Goal: Task Accomplishment & Management: Use online tool/utility

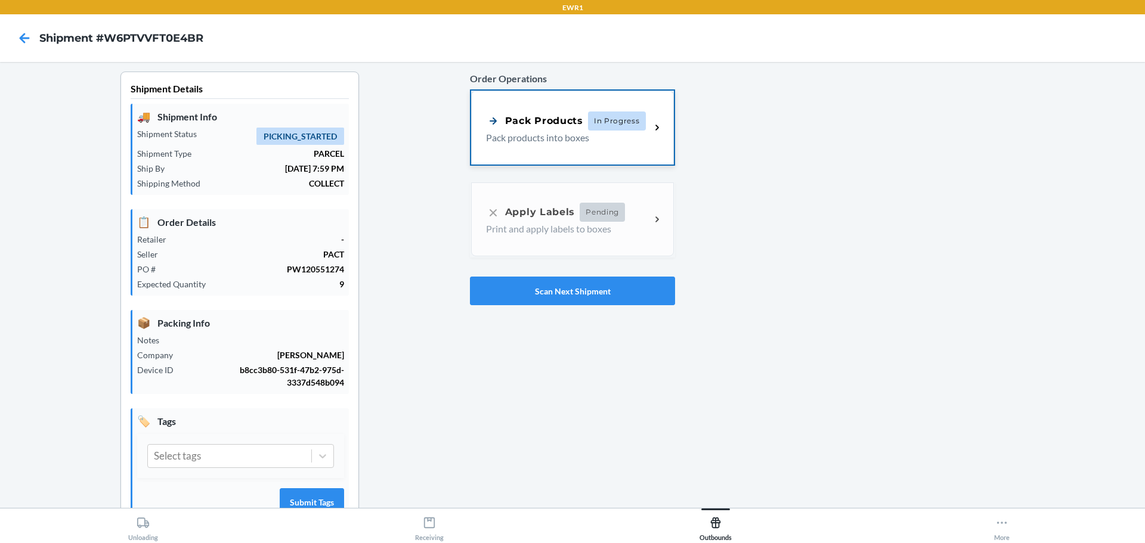
click at [588, 129] on span "In Progress" at bounding box center [617, 120] width 58 height 19
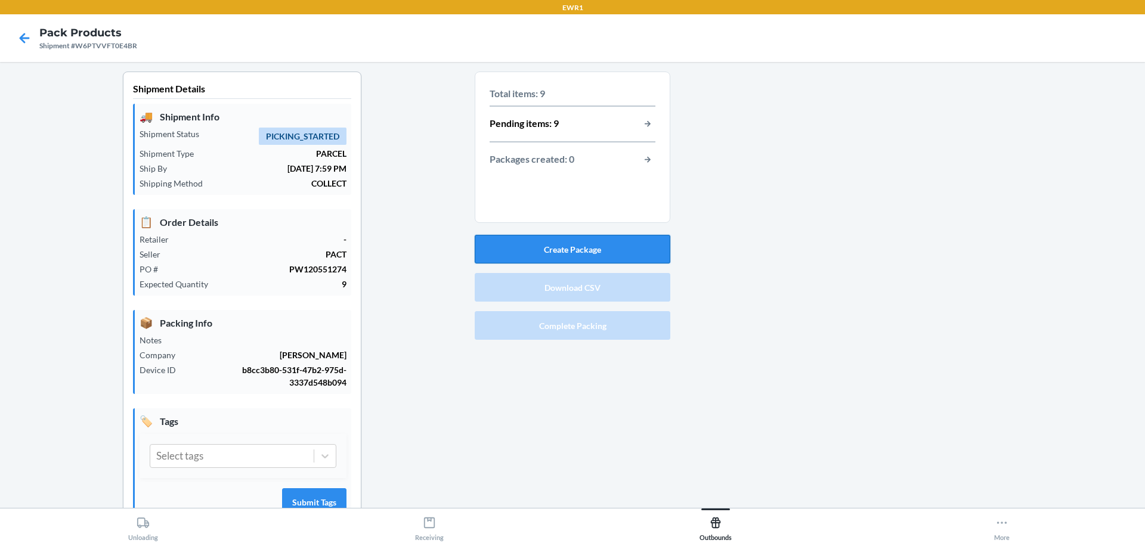
click at [603, 250] on button "Create Package" at bounding box center [573, 249] width 196 height 29
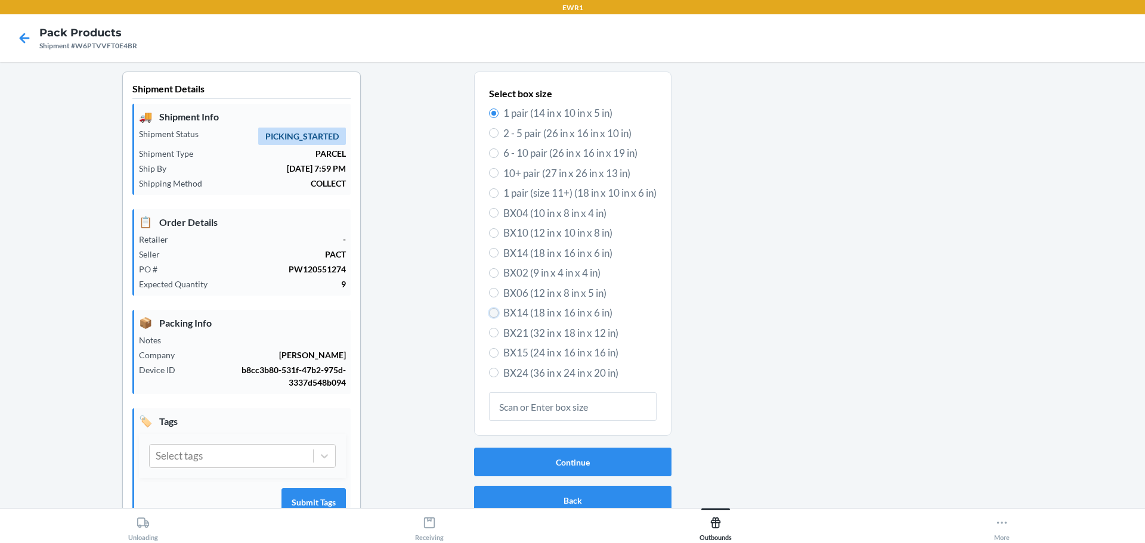
click at [491, 312] on input "BX14 (18 in x 16 in x 6 in)" at bounding box center [494, 313] width 10 height 10
radio input "true"
radio input "false"
click at [553, 463] on button "Continue" at bounding box center [572, 462] width 197 height 29
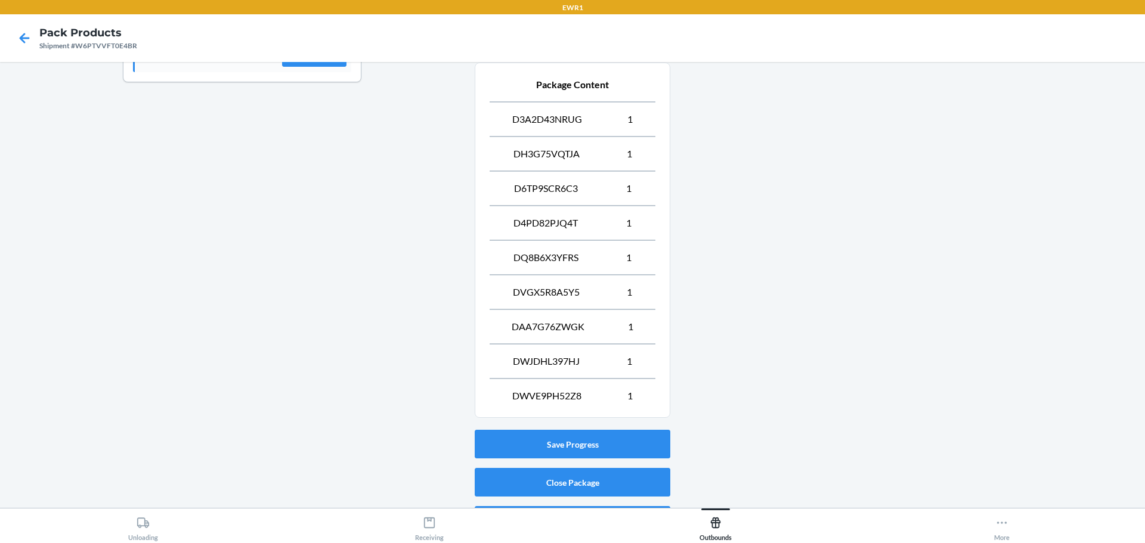
scroll to position [482, 0]
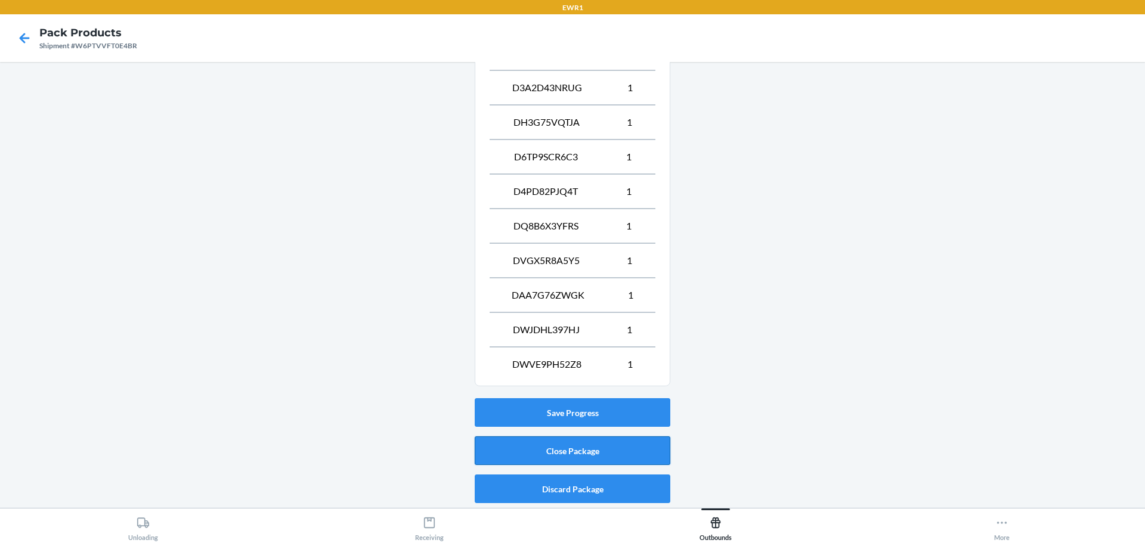
click at [654, 438] on button "Close Package" at bounding box center [573, 450] width 196 height 29
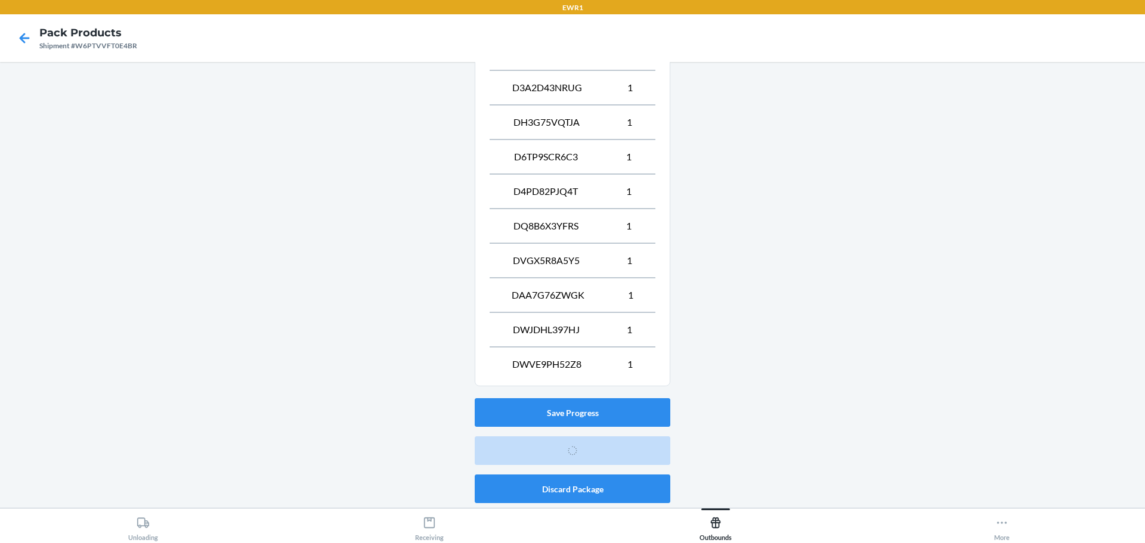
scroll to position [44, 0]
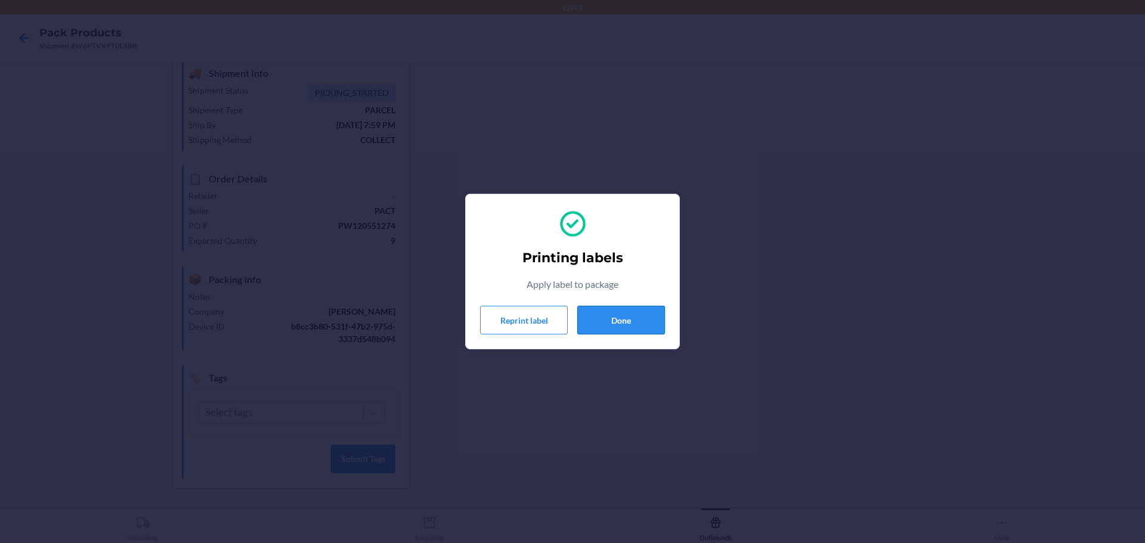
click at [586, 326] on button "Done" at bounding box center [621, 320] width 88 height 29
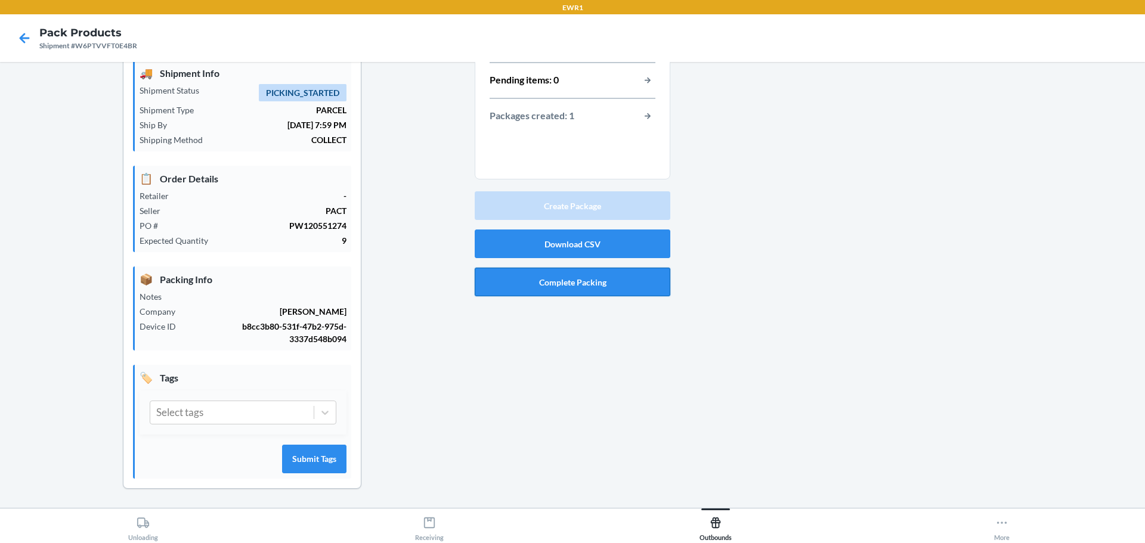
click at [543, 286] on button "Complete Packing" at bounding box center [573, 282] width 196 height 29
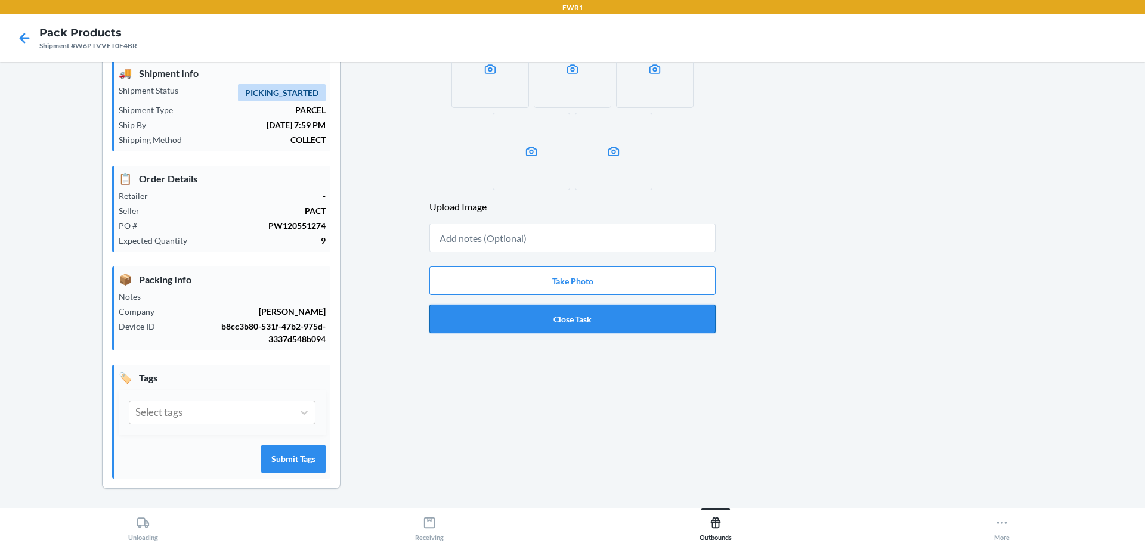
click at [541, 319] on button "Close Task" at bounding box center [572, 319] width 286 height 29
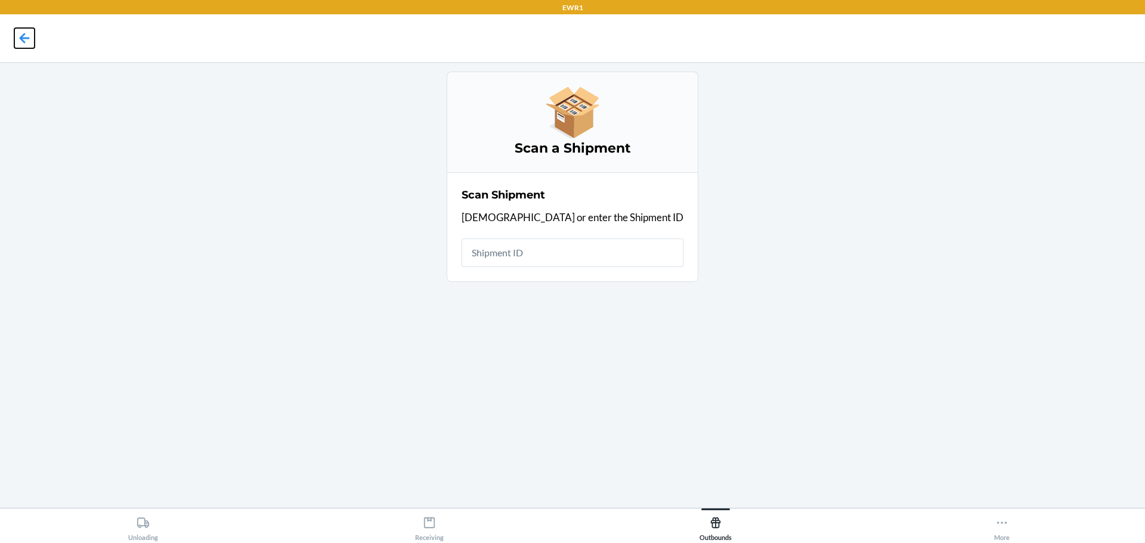
click at [24, 46] on icon at bounding box center [24, 38] width 20 height 20
